Goal: Information Seeking & Learning: Learn about a topic

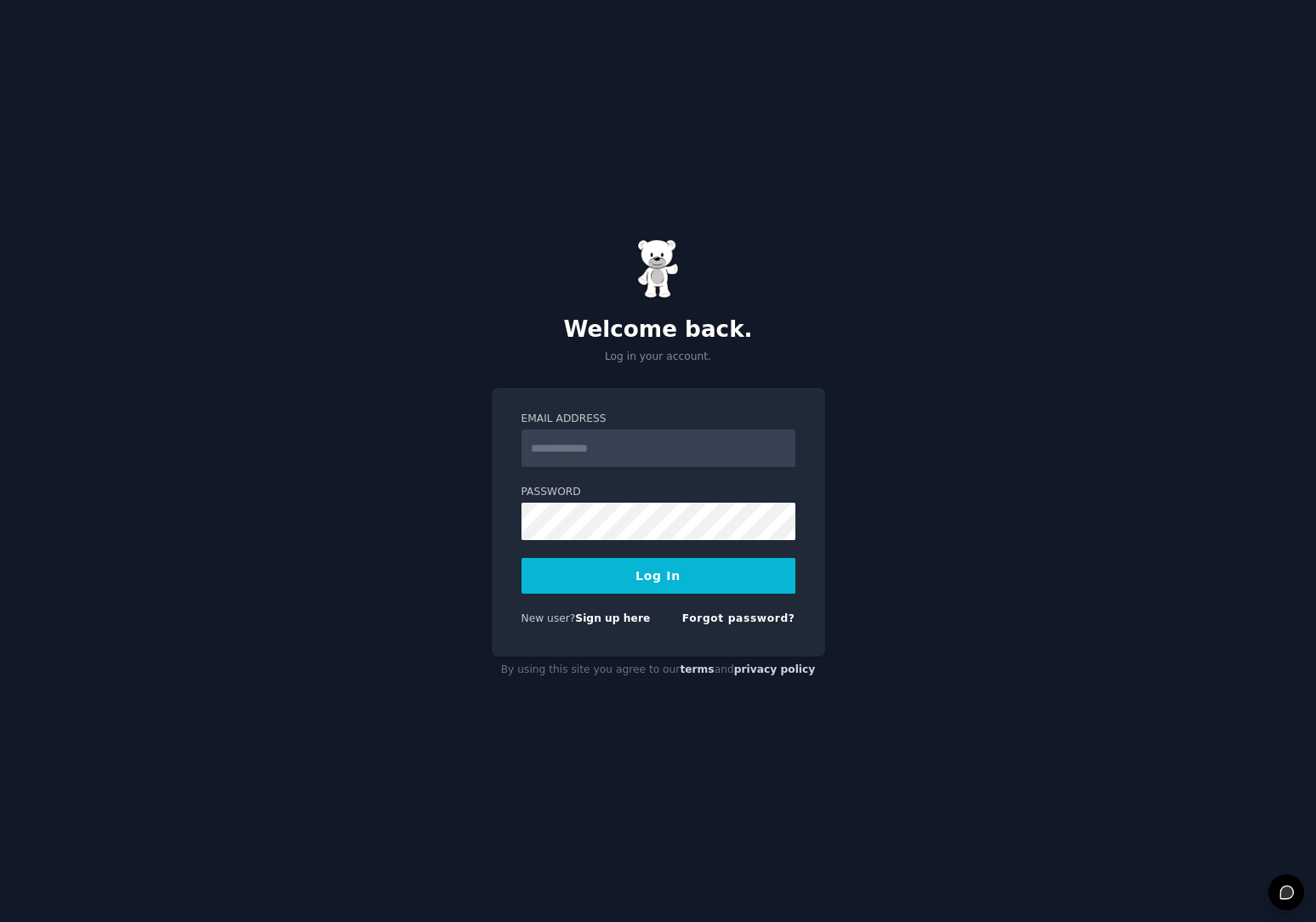
click at [625, 454] on input "Email Address" at bounding box center [658, 448] width 274 height 38
type input "**********"
click at [644, 578] on button "Log In" at bounding box center [658, 576] width 274 height 36
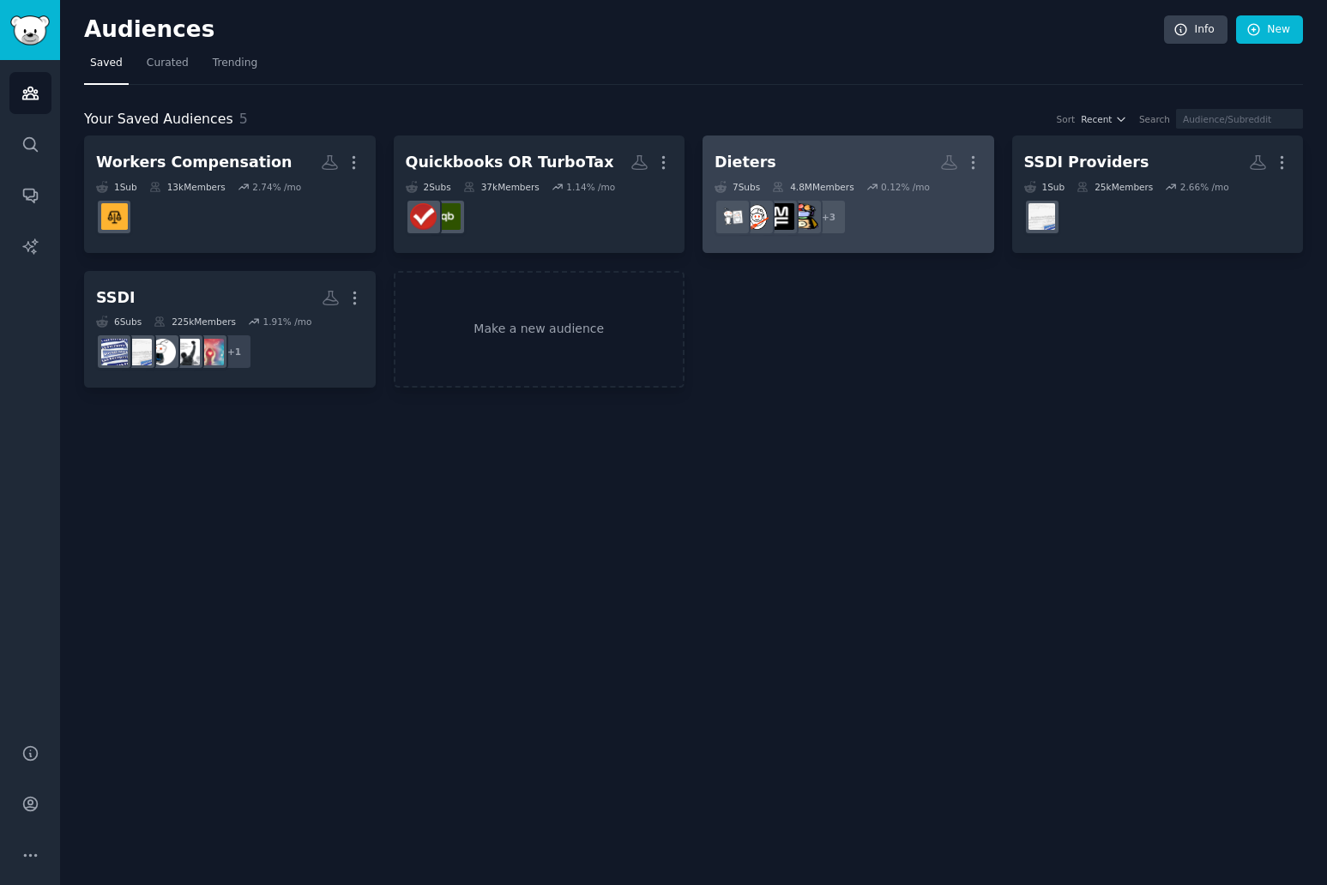
click at [746, 162] on div "Dieters" at bounding box center [746, 162] width 62 height 21
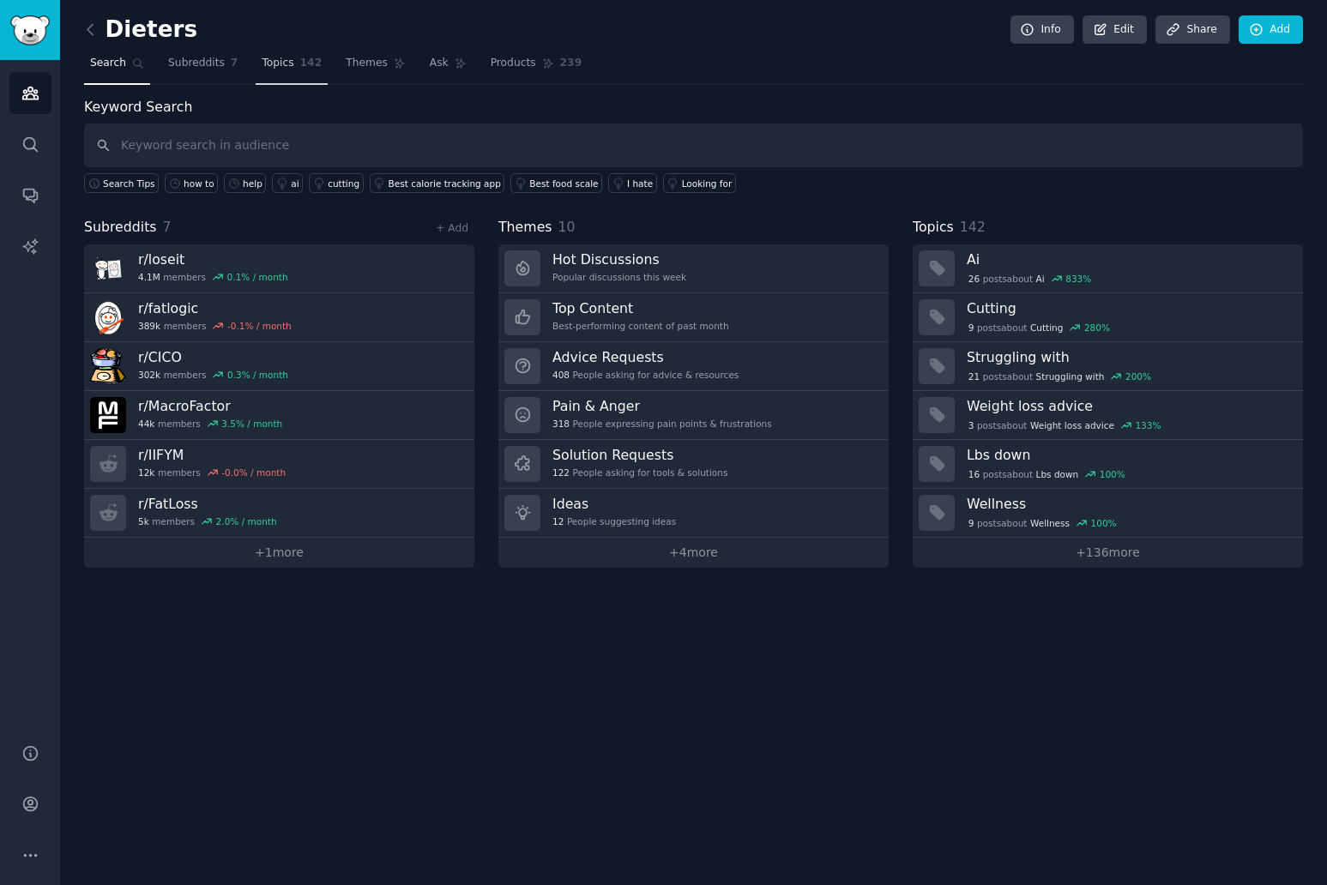
click at [284, 63] on span "Topics" at bounding box center [278, 63] width 32 height 15
click at [279, 71] on link "Topics 142" at bounding box center [292, 67] width 72 height 35
click at [358, 68] on span "Themes" at bounding box center [367, 63] width 42 height 15
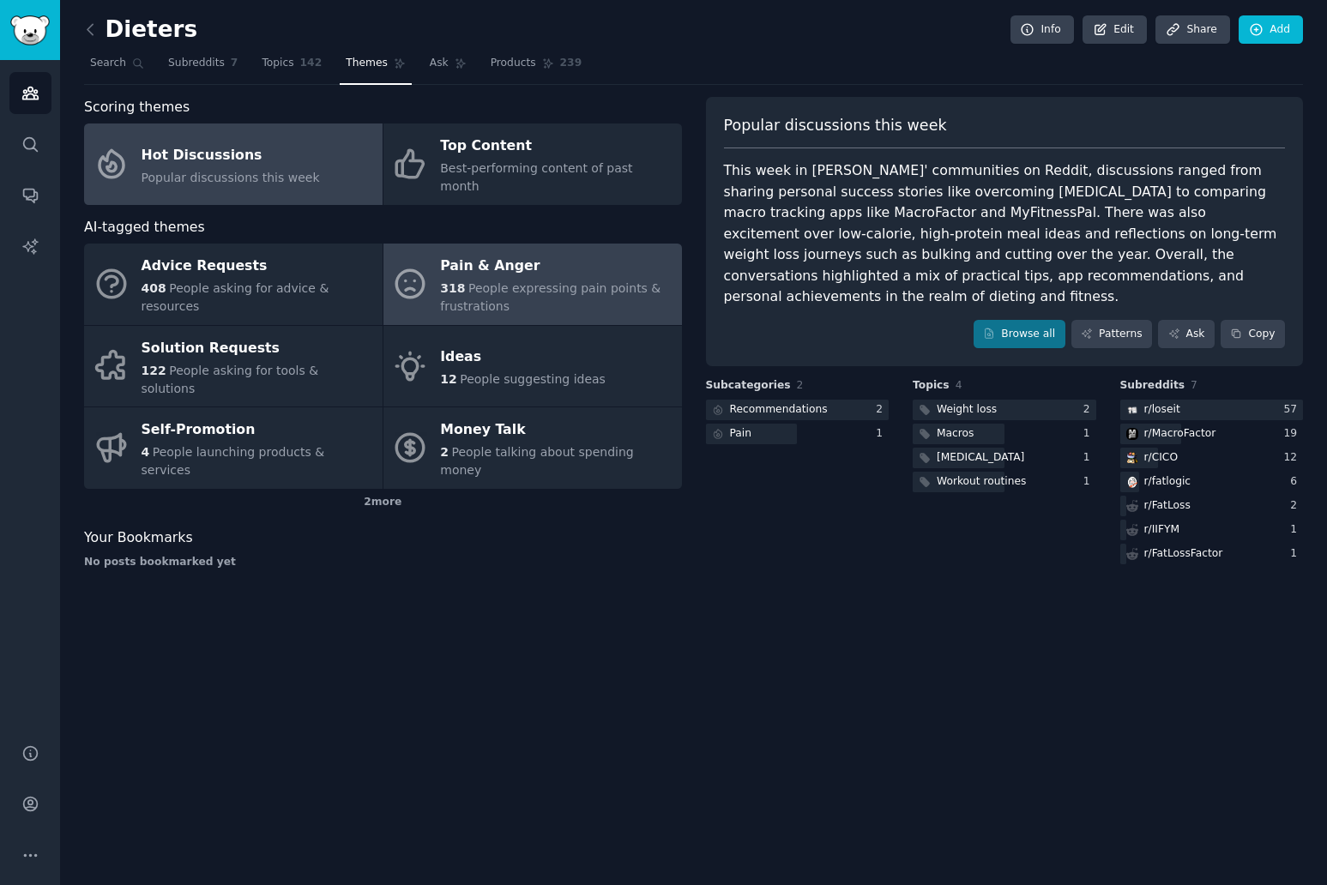
click at [527, 253] on div "Pain & Anger" at bounding box center [556, 266] width 233 height 27
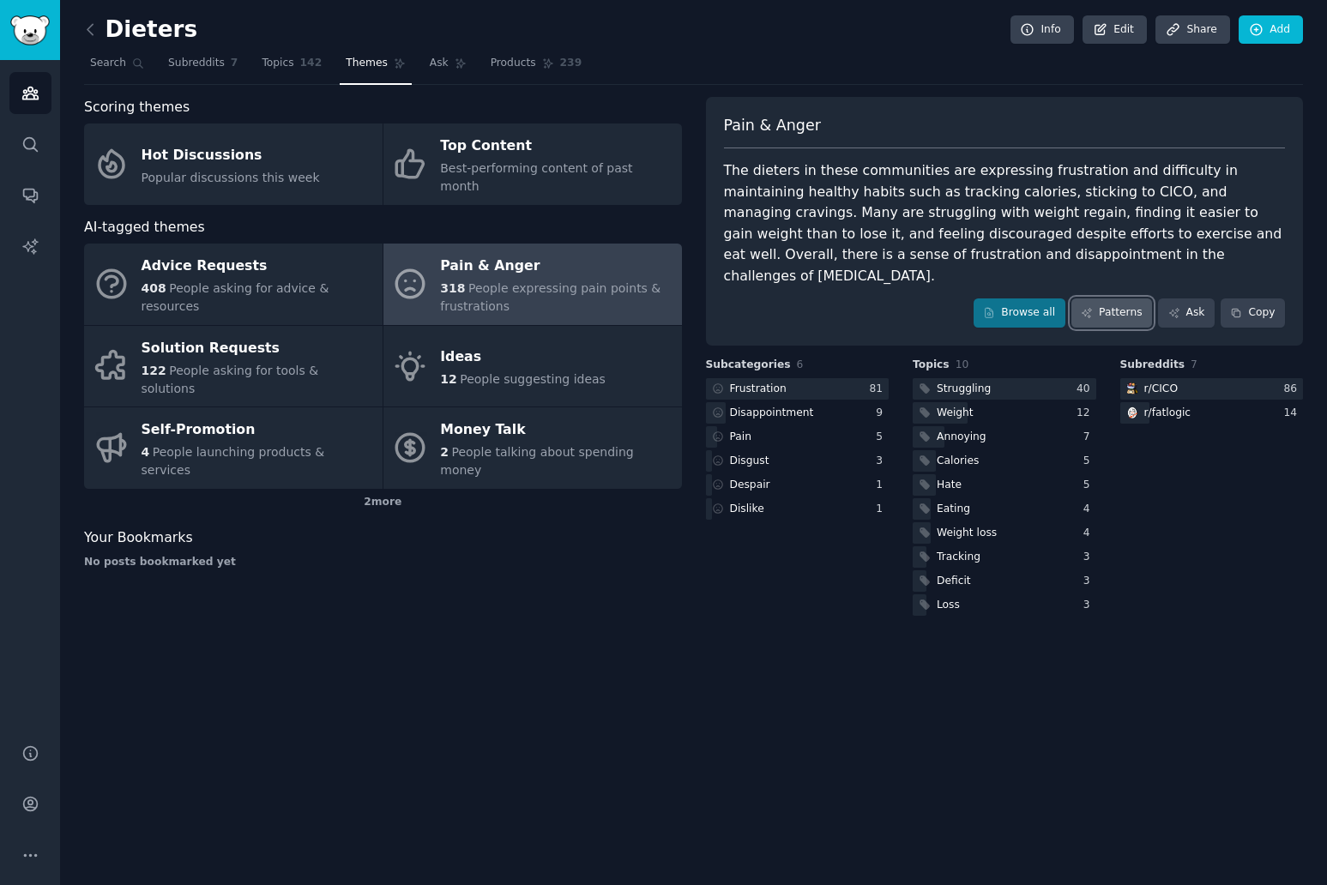
click at [1099, 299] on link "Patterns" at bounding box center [1112, 313] width 81 height 29
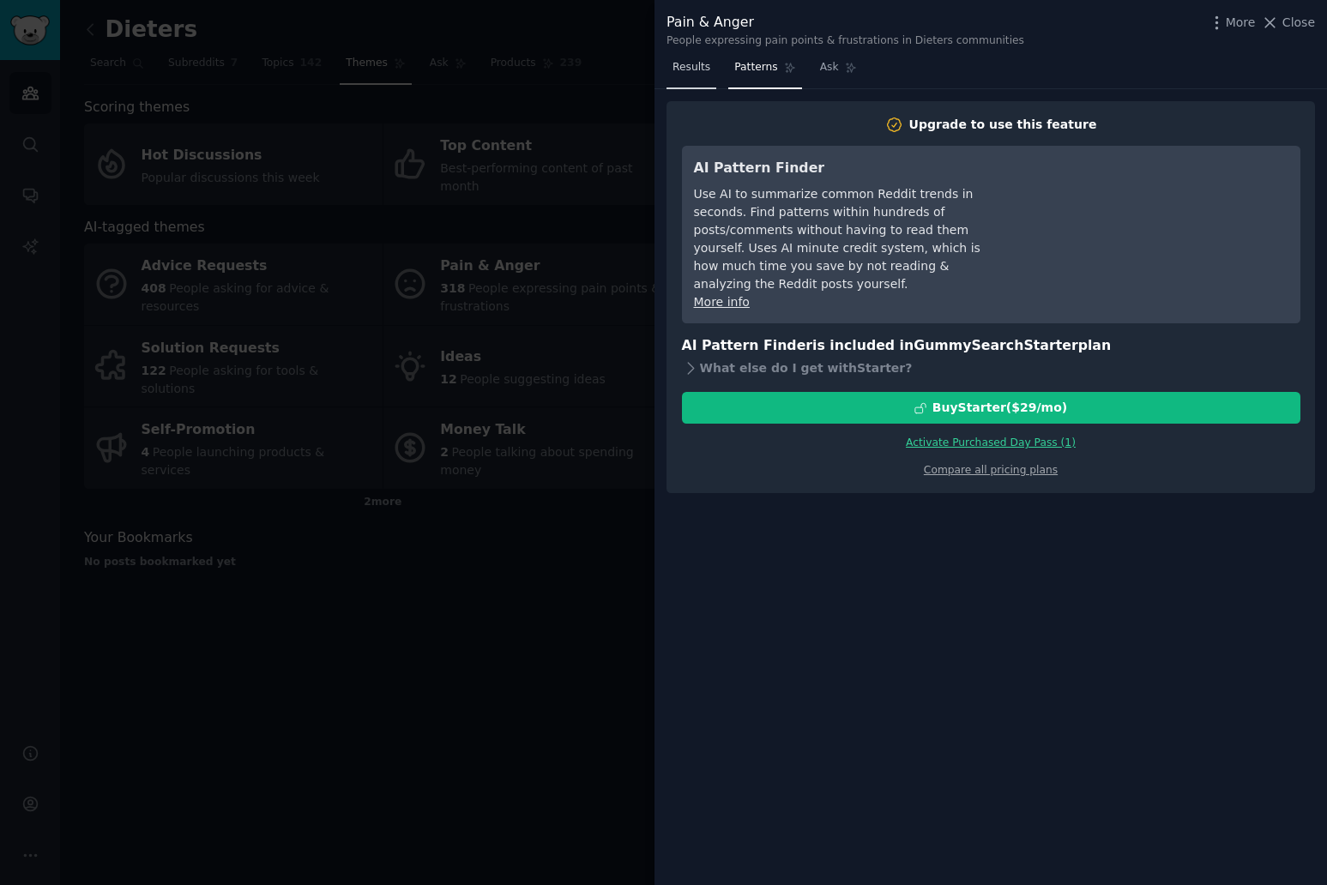
click at [689, 68] on span "Results" at bounding box center [692, 67] width 38 height 15
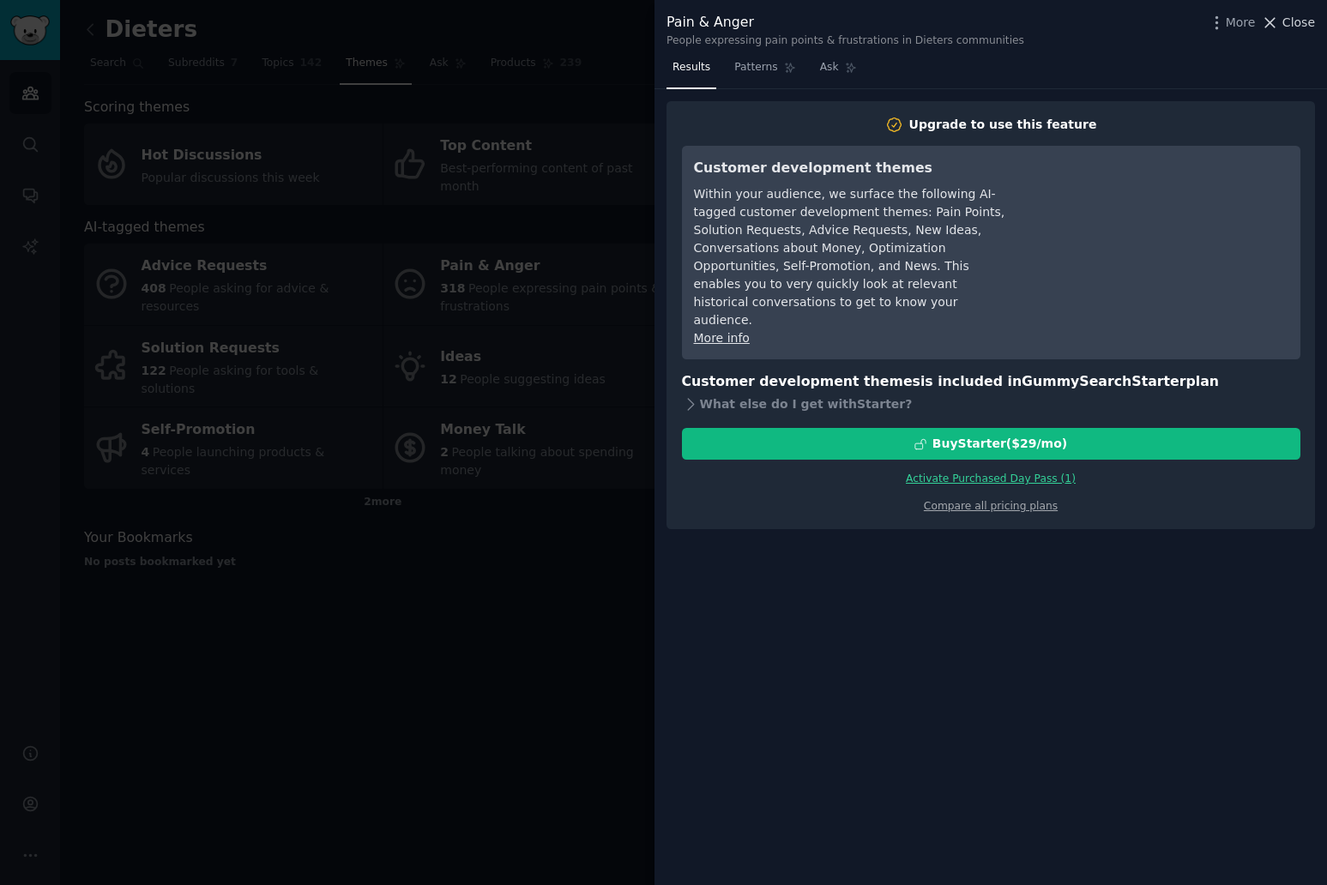
click at [1303, 17] on span "Close" at bounding box center [1299, 23] width 33 height 18
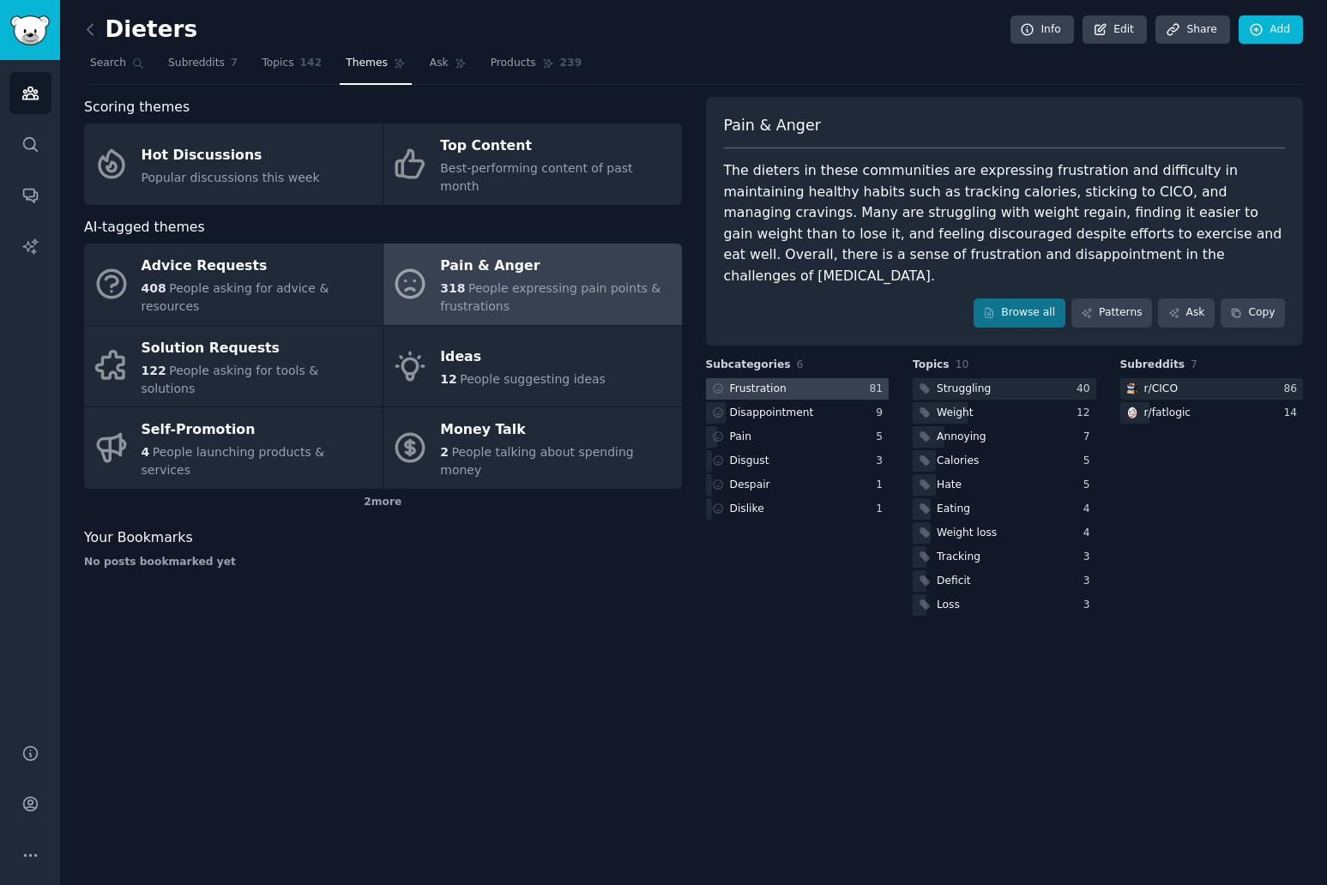
click at [767, 382] on div "Frustration" at bounding box center [758, 389] width 57 height 15
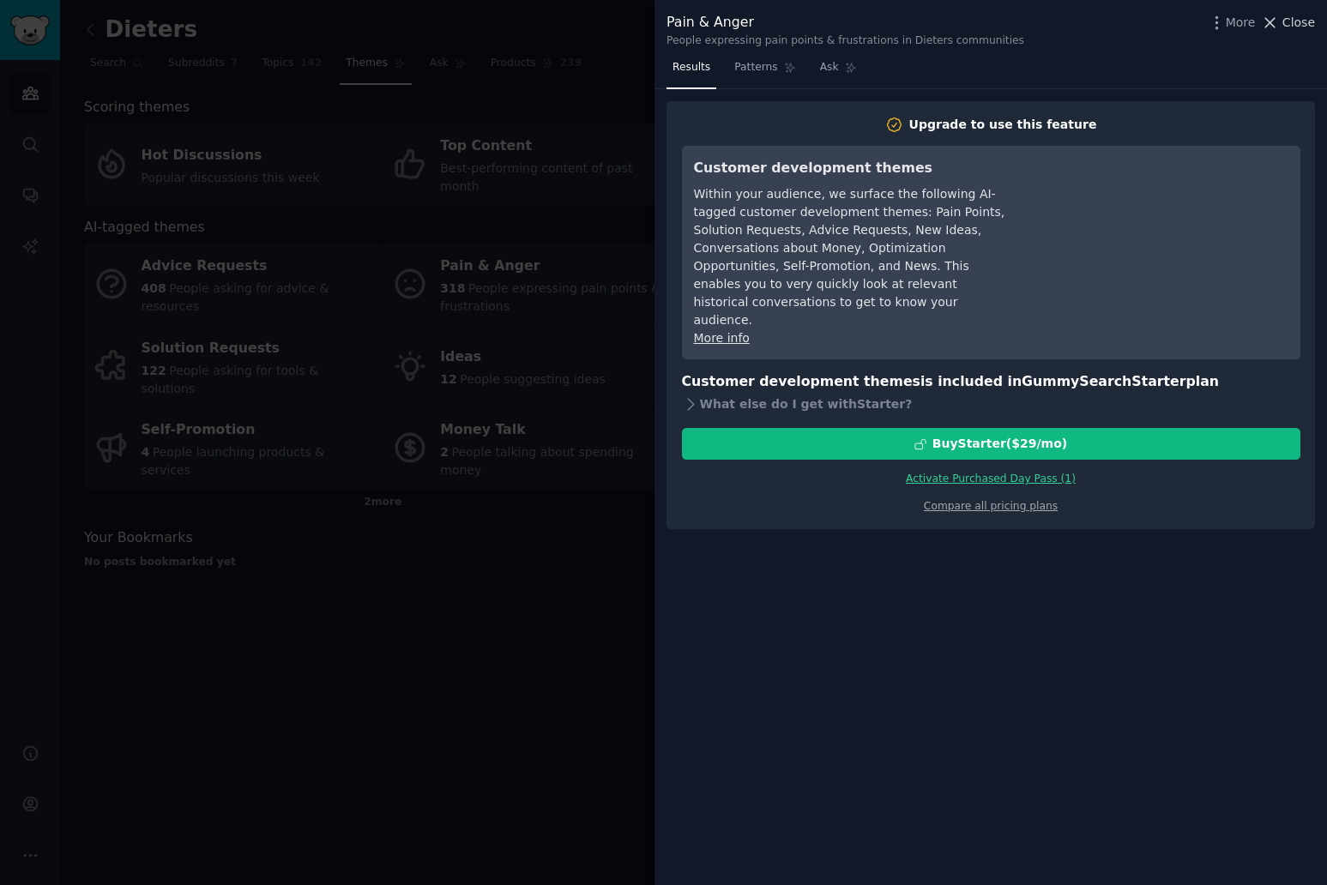
click at [1306, 20] on span "Close" at bounding box center [1299, 23] width 33 height 18
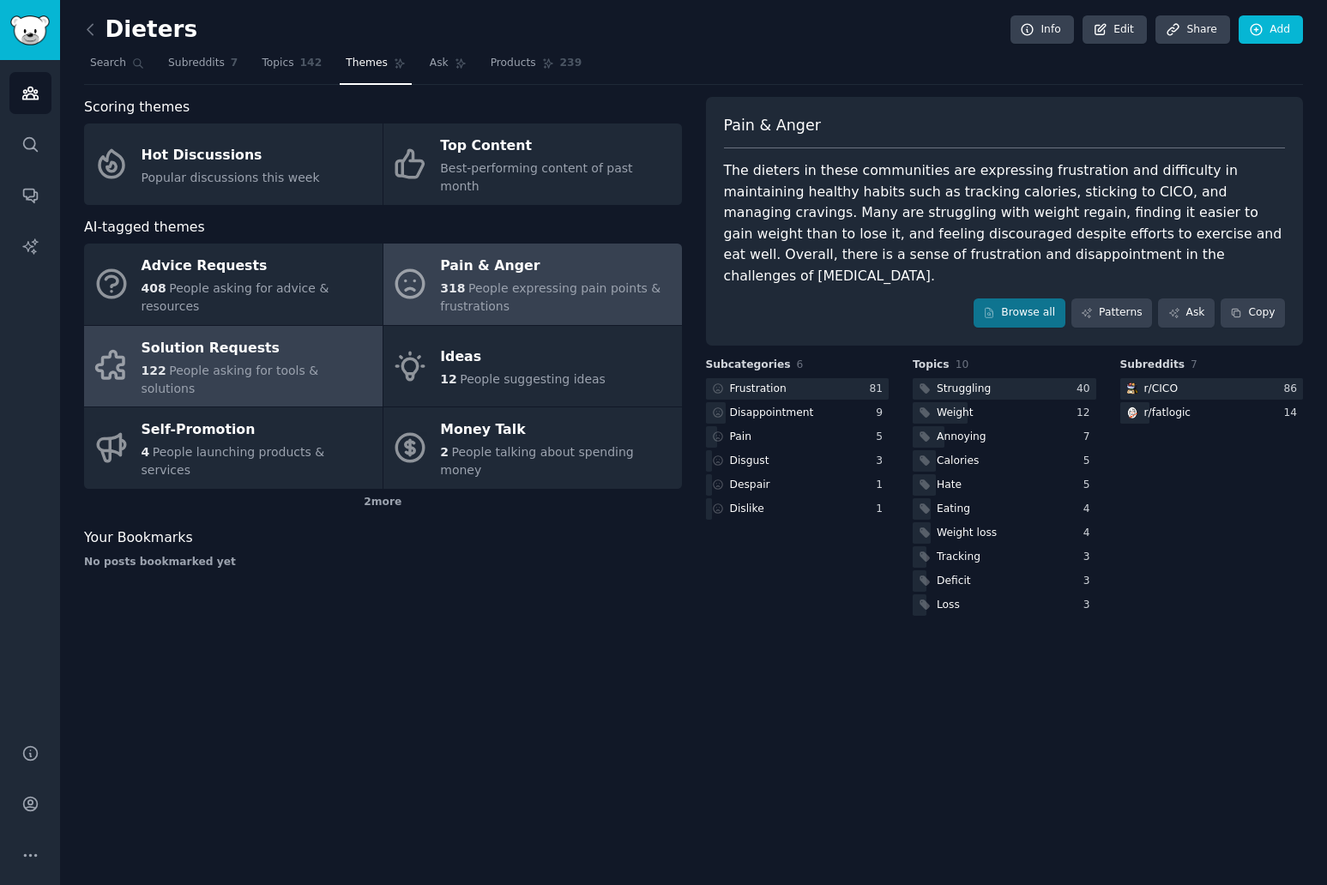
click at [200, 335] on div "Solution Requests" at bounding box center [258, 348] width 233 height 27
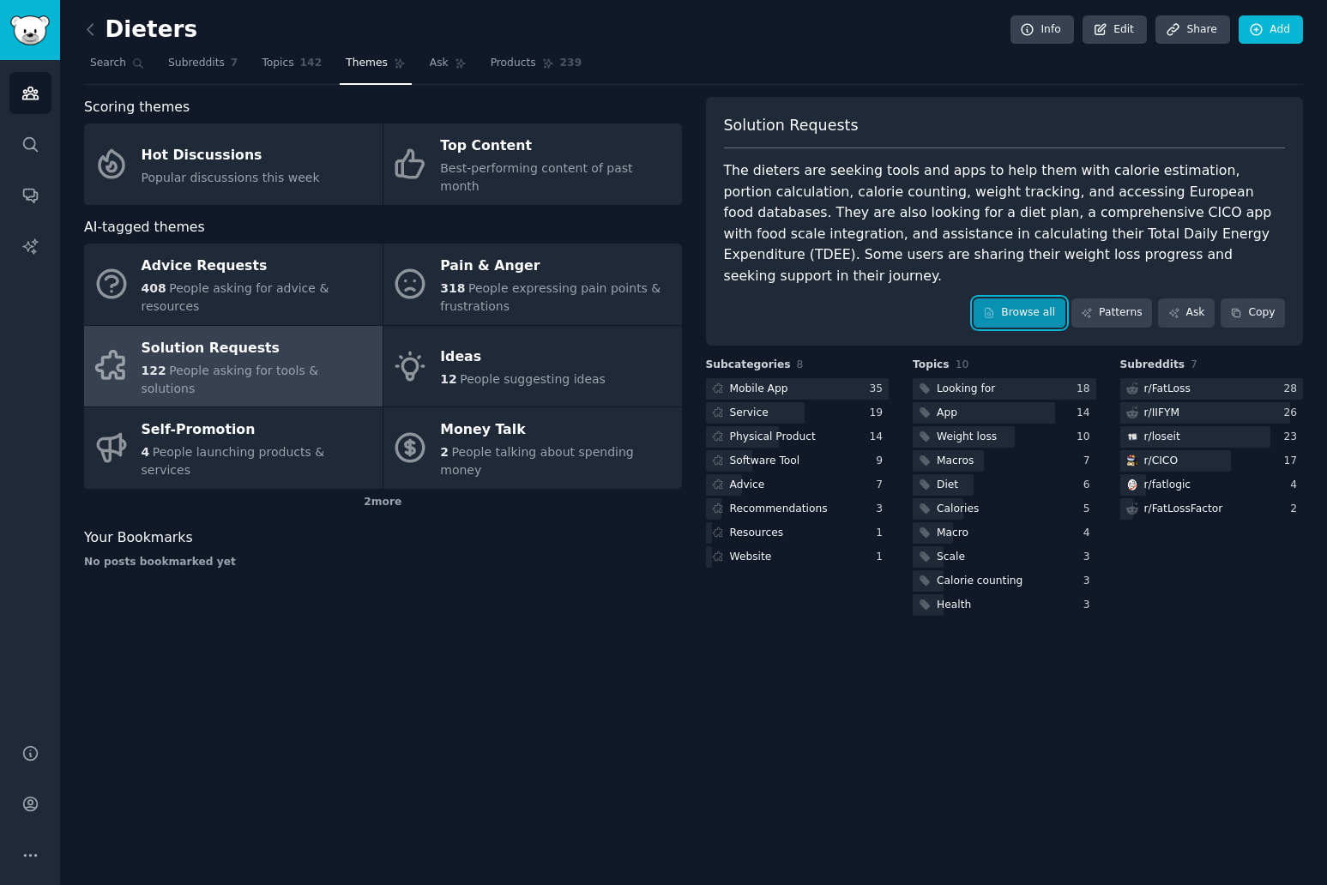
click at [1030, 299] on link "Browse all" at bounding box center [1020, 313] width 92 height 29
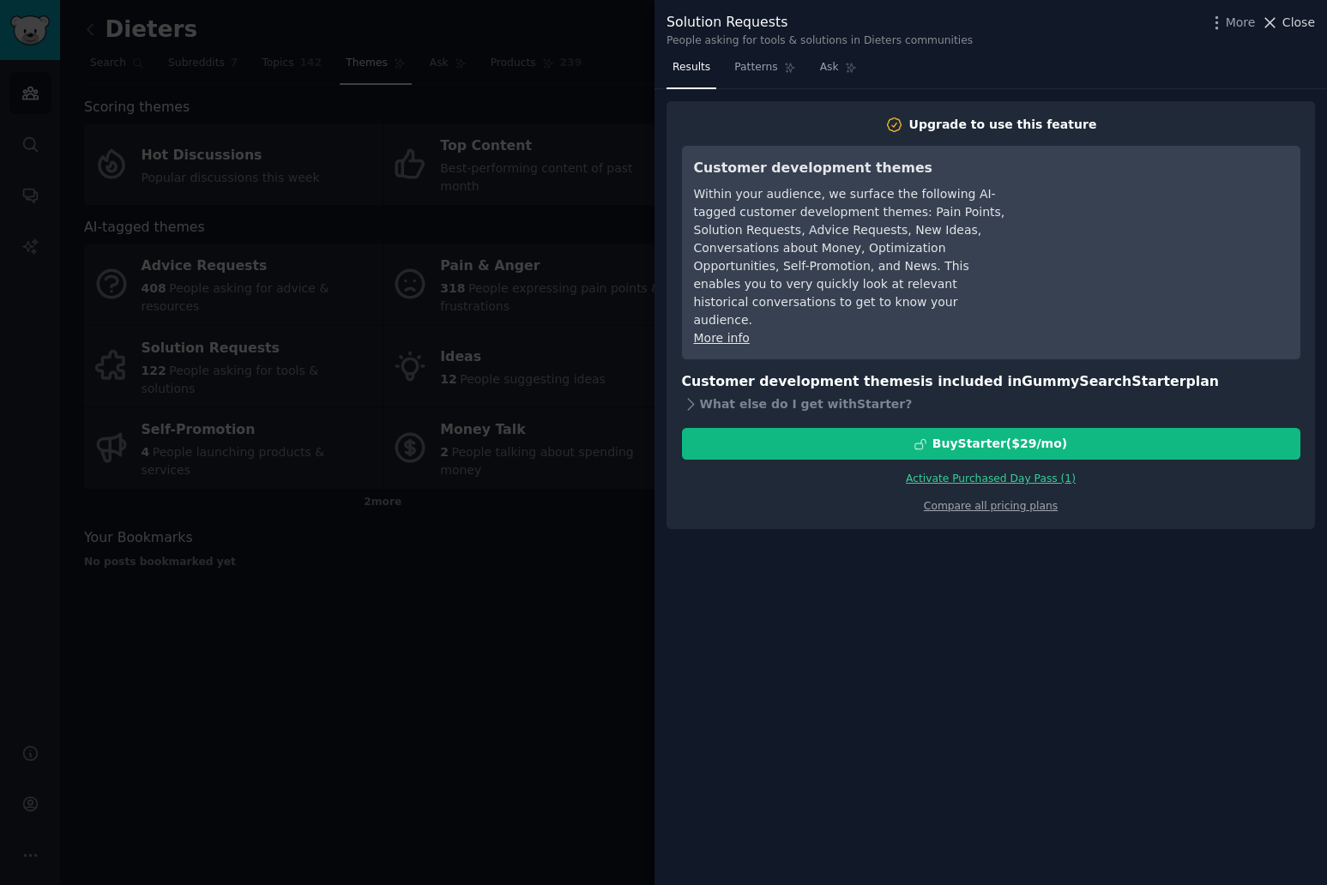
click at [1299, 22] on span "Close" at bounding box center [1299, 23] width 33 height 18
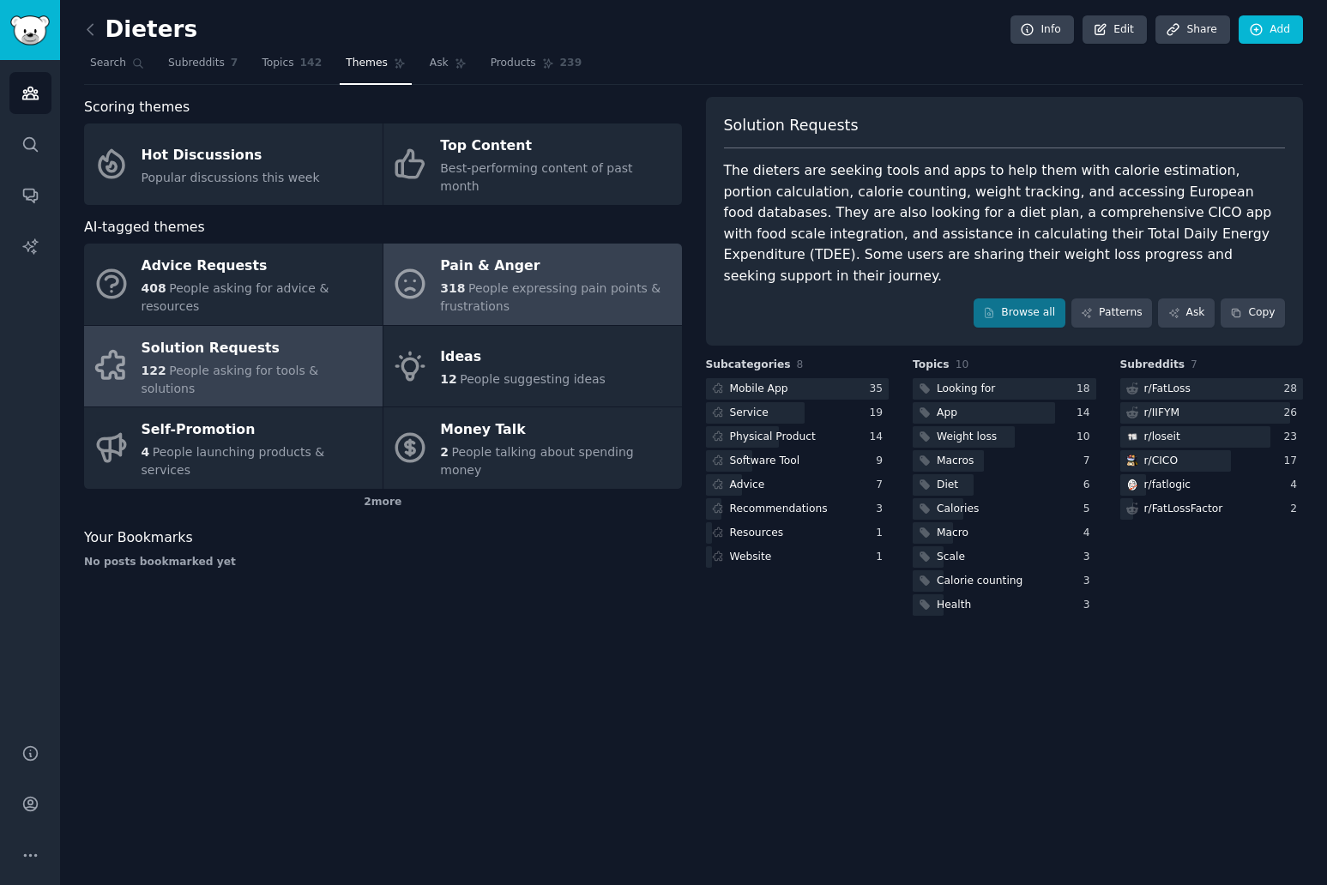
click at [508, 281] on div "318 People expressing pain points & frustrations" at bounding box center [556, 298] width 233 height 36
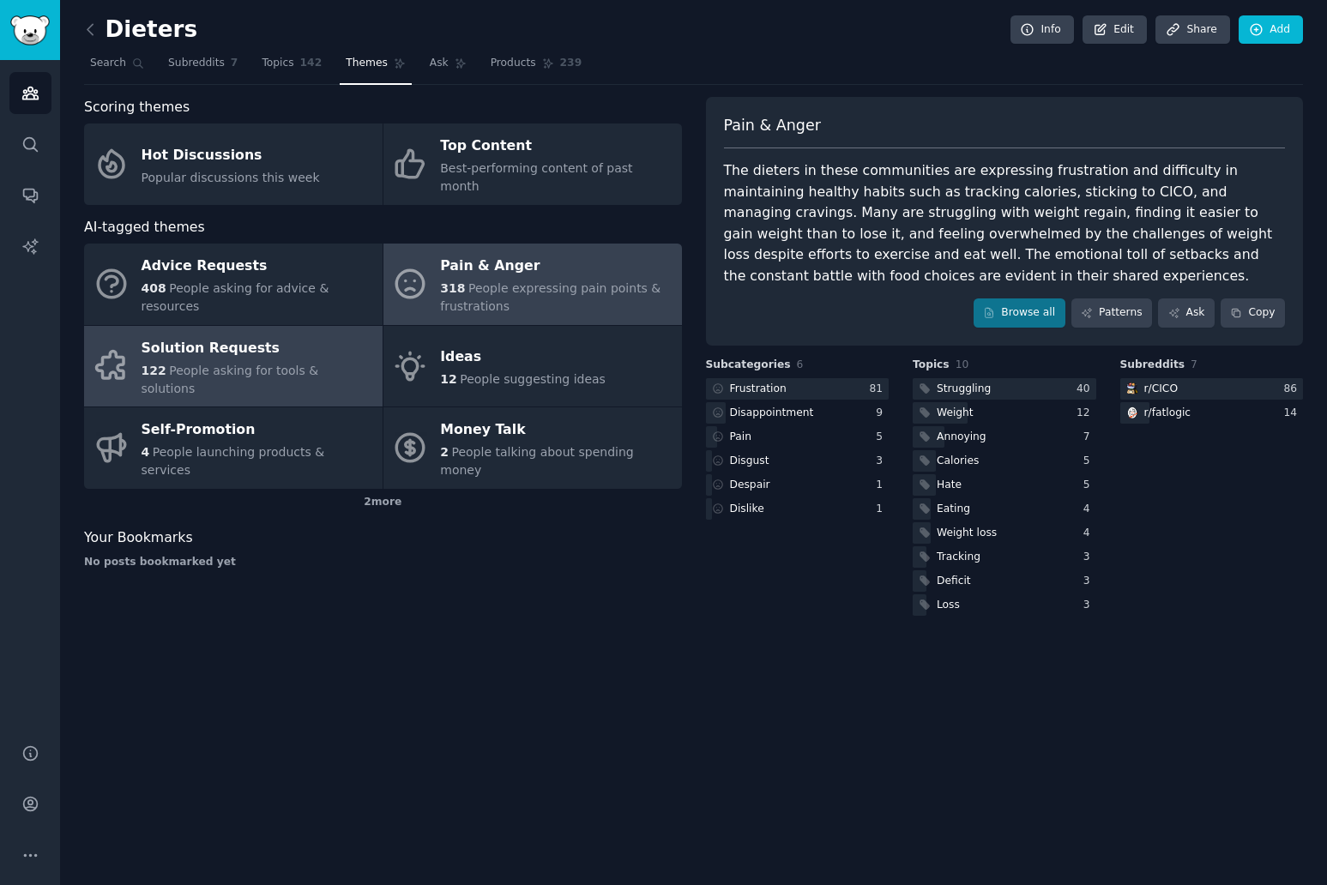
click at [303, 364] on span "People asking for tools & solutions" at bounding box center [231, 380] width 178 height 32
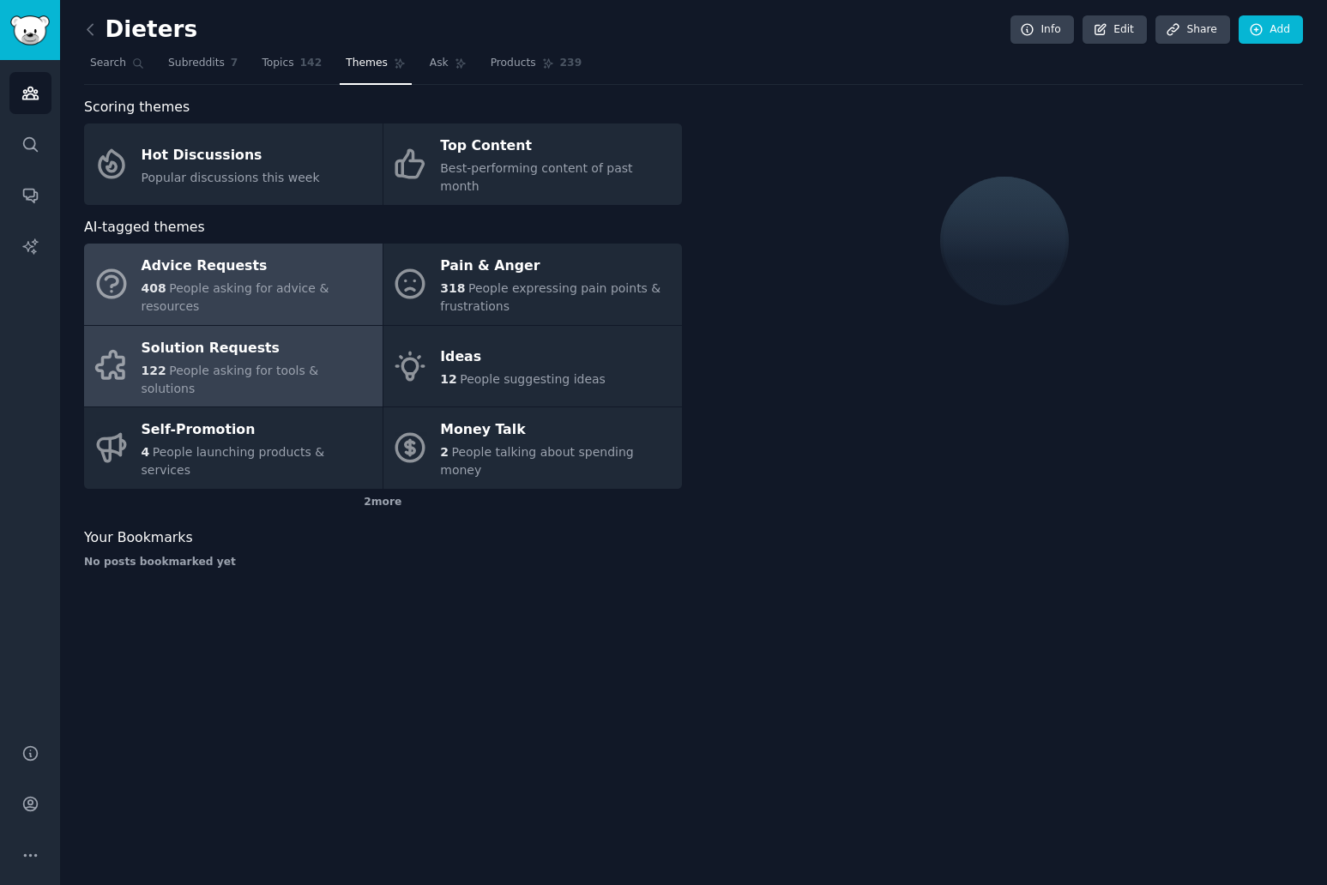
click at [256, 281] on span "People asking for advice & resources" at bounding box center [236, 297] width 188 height 32
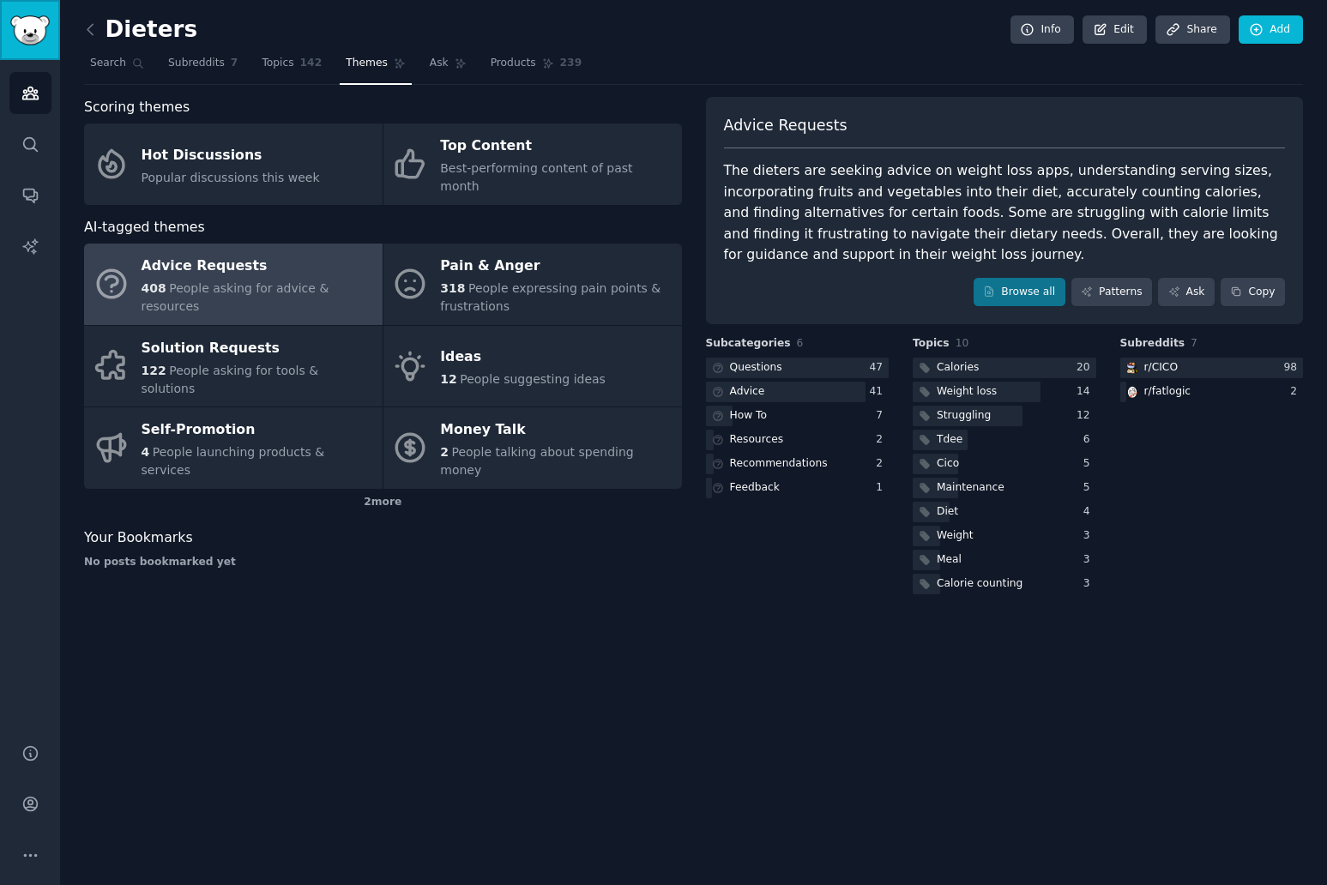
click at [32, 42] on img "Sidebar" at bounding box center [29, 30] width 39 height 30
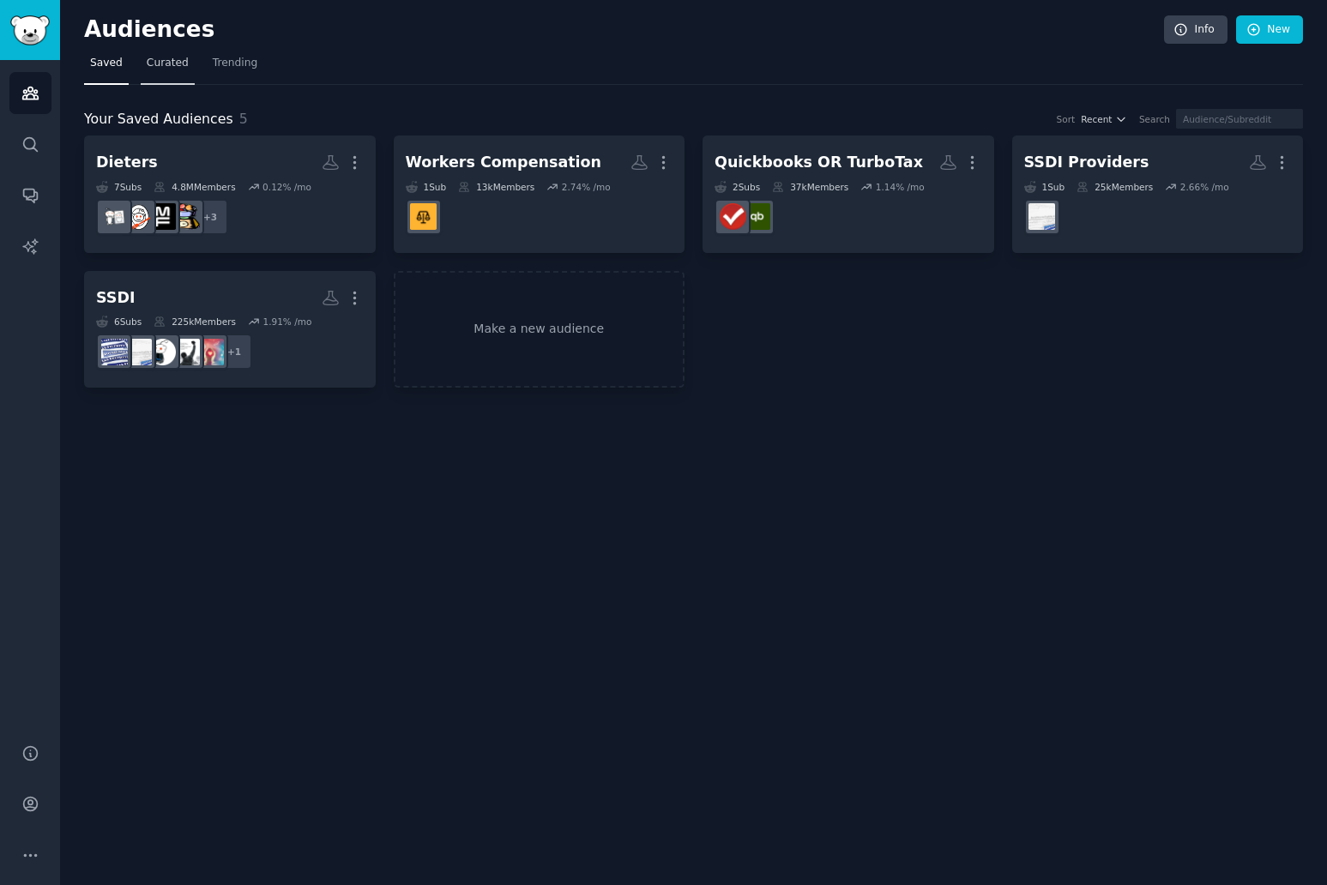
click at [176, 68] on span "Curated" at bounding box center [168, 63] width 42 height 15
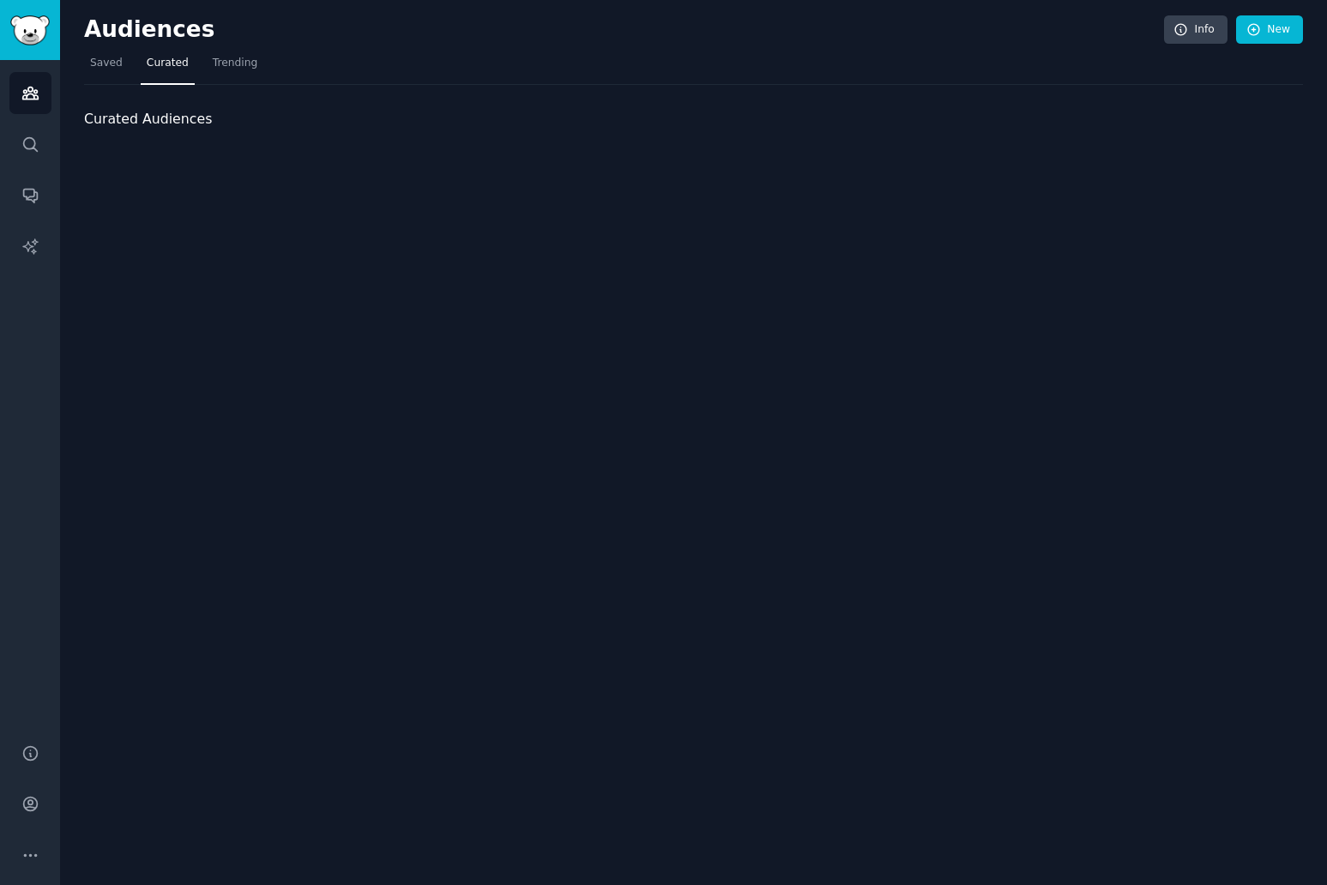
click at [238, 66] on span "Trending" at bounding box center [235, 63] width 45 height 15
click at [101, 68] on span "Saved" at bounding box center [106, 63] width 33 height 15
